Goal: Transaction & Acquisition: Download file/media

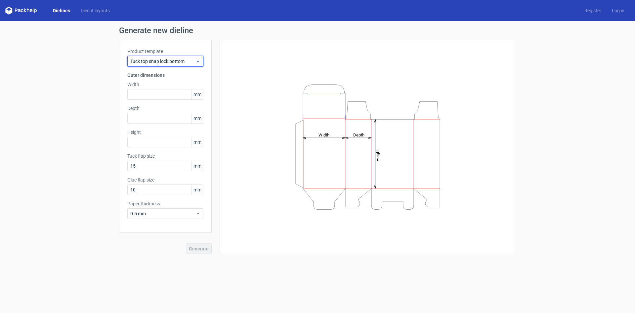
click at [201, 59] on div "Tuck top snap lock bottom" at bounding box center [165, 61] width 76 height 11
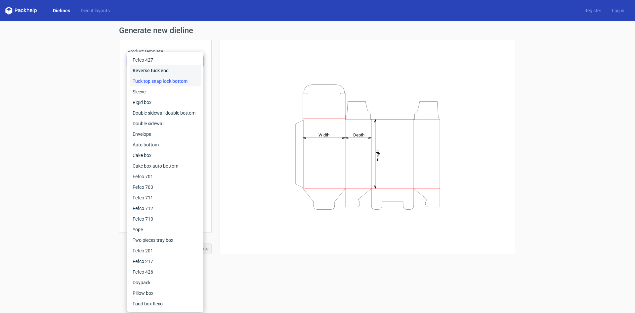
click at [161, 70] on div "Reverse tuck end" at bounding box center [165, 70] width 71 height 11
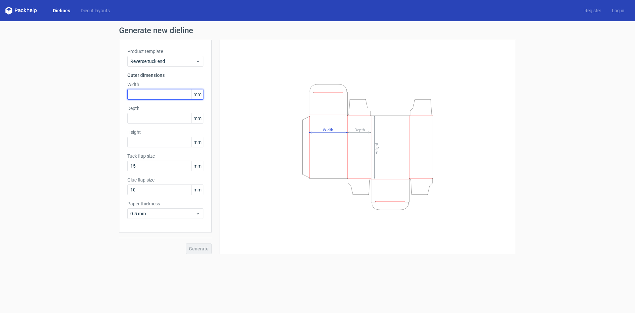
click at [157, 93] on input "text" at bounding box center [165, 94] width 76 height 11
type input "59"
click at [157, 117] on input "text" at bounding box center [165, 118] width 76 height 11
type input "10"
click at [165, 143] on div "Height mm" at bounding box center [165, 138] width 76 height 19
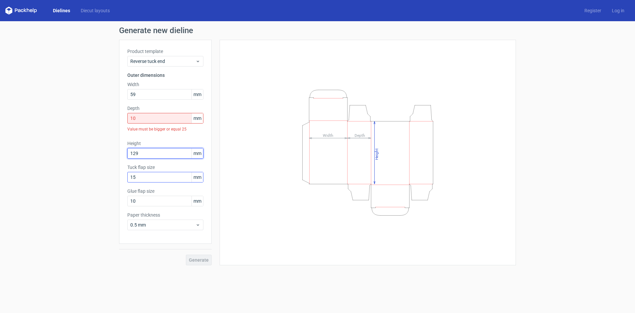
type input "129"
click at [152, 177] on input "15" at bounding box center [165, 177] width 76 height 11
click at [159, 199] on input "10" at bounding box center [165, 201] width 76 height 11
click at [199, 222] on icon at bounding box center [198, 224] width 5 height 5
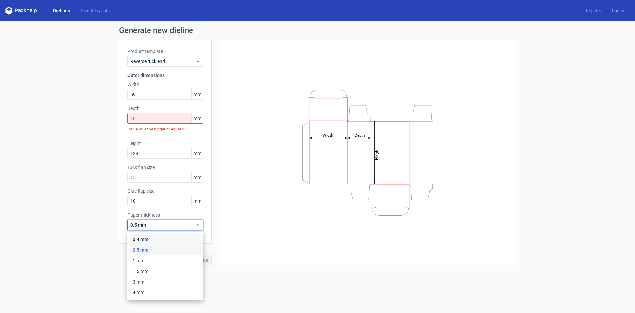
click at [148, 240] on div "0.4 mm" at bounding box center [165, 239] width 71 height 11
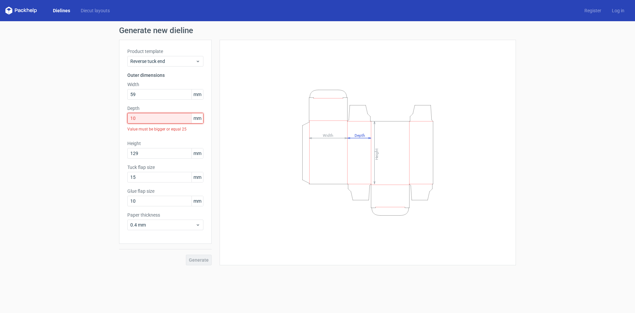
click at [154, 121] on input "10" at bounding box center [165, 118] width 76 height 11
drag, startPoint x: 156, startPoint y: 119, endPoint x: 108, endPoint y: 116, distance: 49.1
click at [108, 116] on div "Generate new dieline Product template Reverse tuck end Outer dimensions Width 5…" at bounding box center [317, 145] width 635 height 249
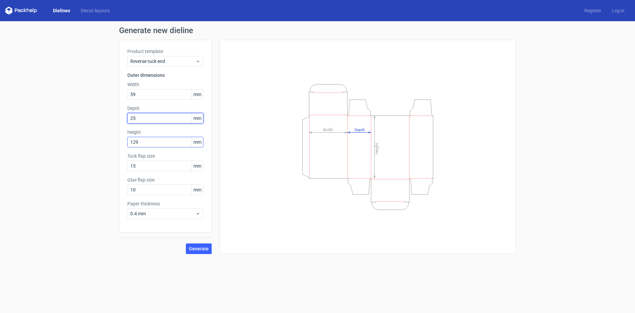
type input "25"
click at [155, 144] on input "129" at bounding box center [165, 142] width 76 height 11
click at [205, 245] on button "Generate" at bounding box center [199, 248] width 26 height 11
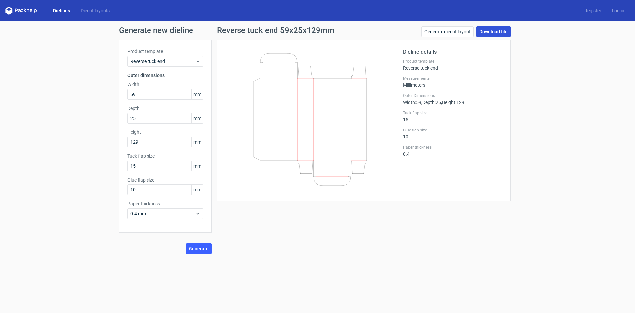
click at [492, 30] on link "Download file" at bounding box center [493, 31] width 34 height 11
